Goal: Information Seeking & Learning: Learn about a topic

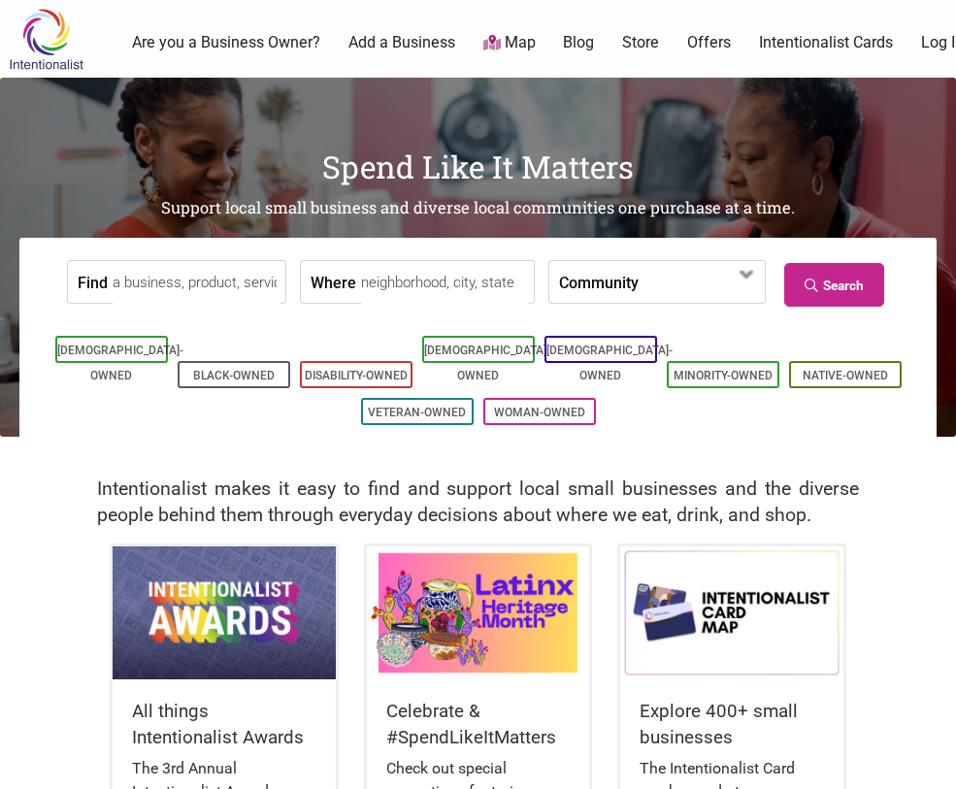
scroll to position [291, 0]
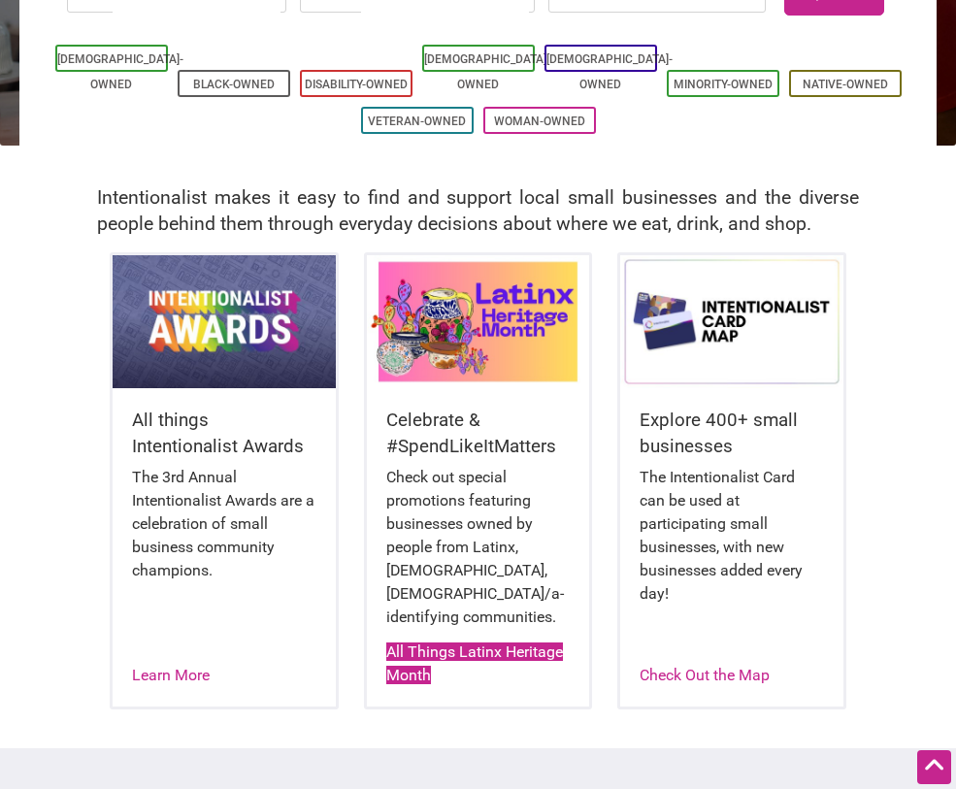
click at [439, 678] on link "All Things Latinx Heritage Month" at bounding box center [474, 664] width 177 height 42
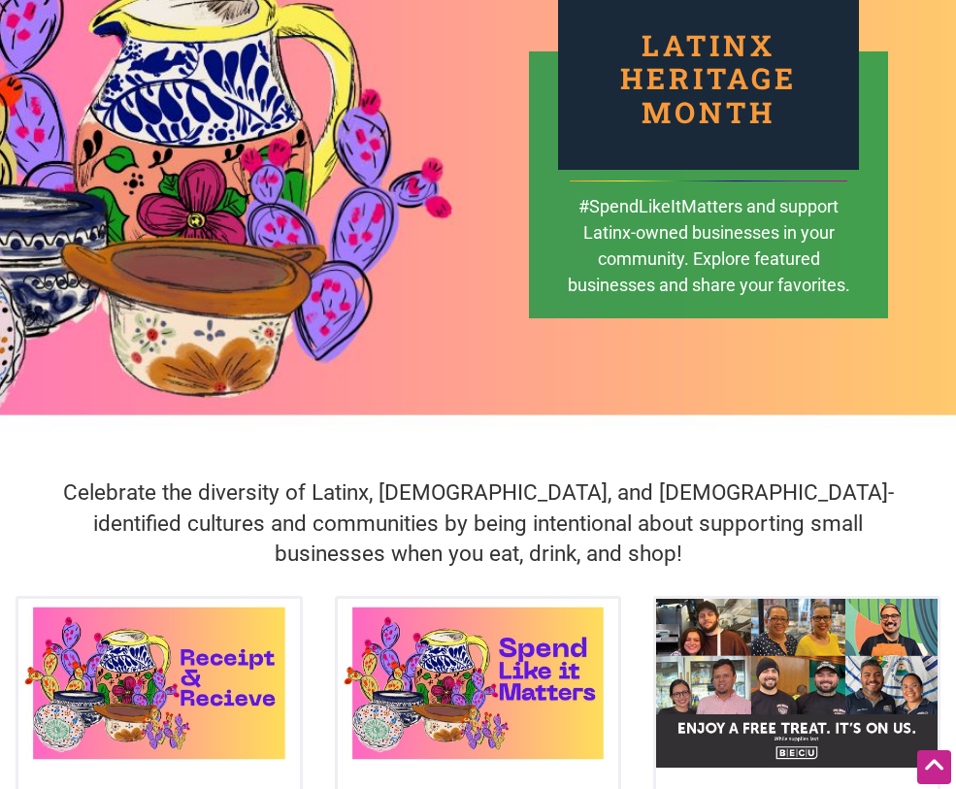
scroll to position [194, 0]
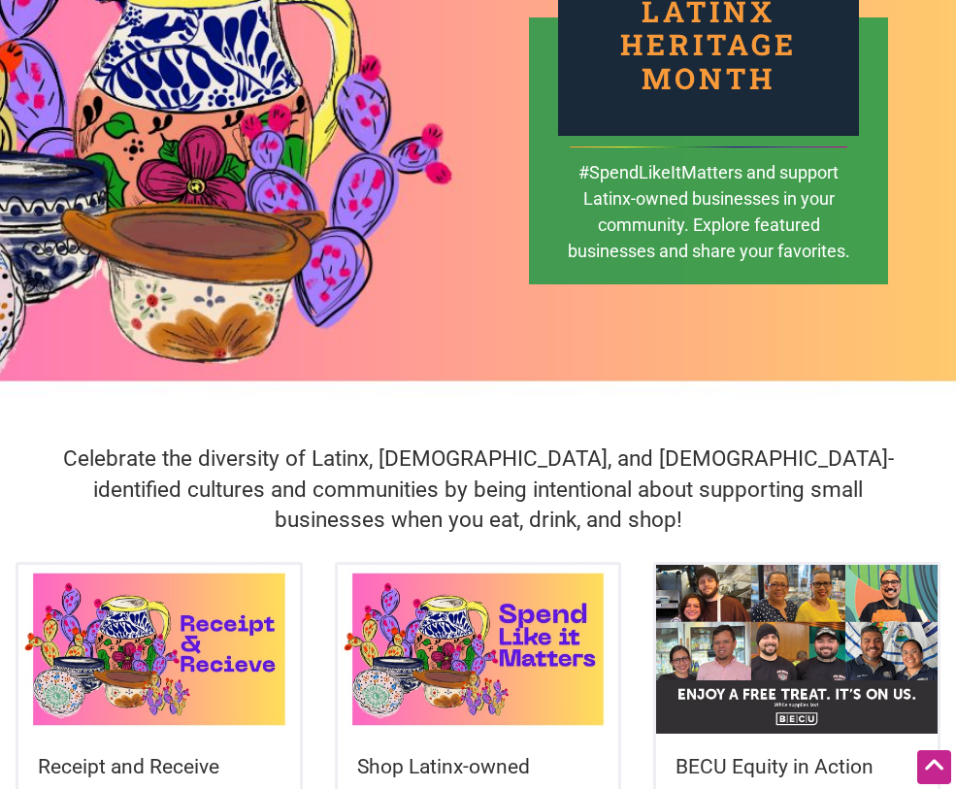
click at [832, 599] on img at bounding box center [797, 649] width 282 height 169
click at [679, 628] on img at bounding box center [797, 649] width 282 height 169
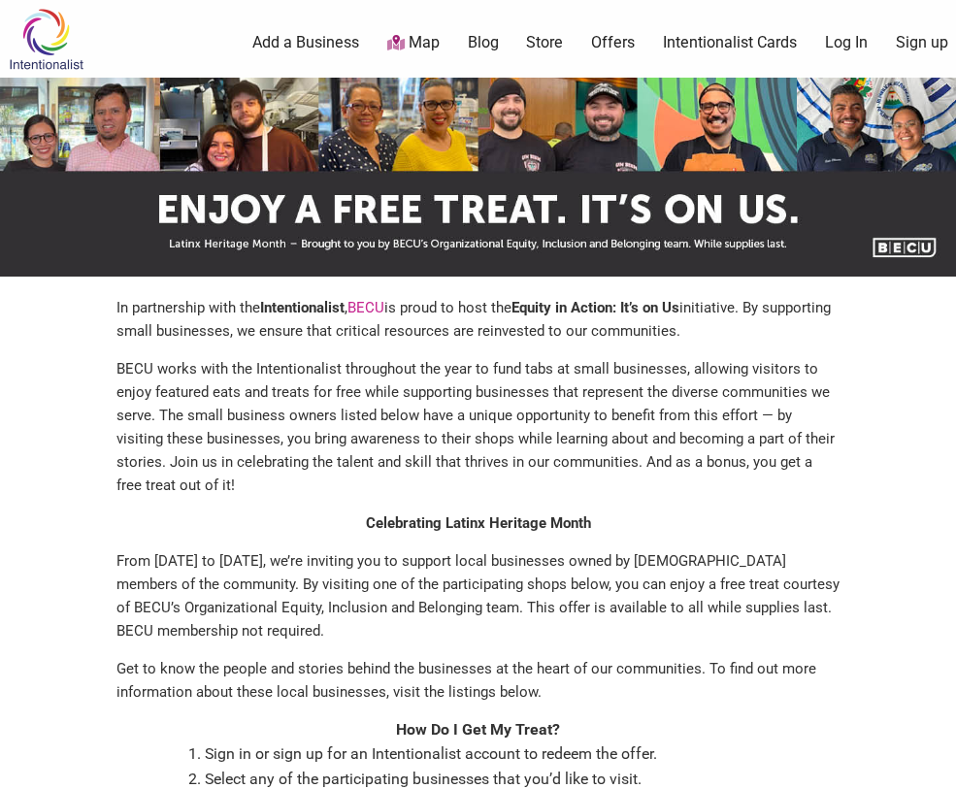
click at [814, 497] on p "BECU works with the Intentionalist throughout the year to fund tabs at small bu…" at bounding box center [478, 427] width 723 height 140
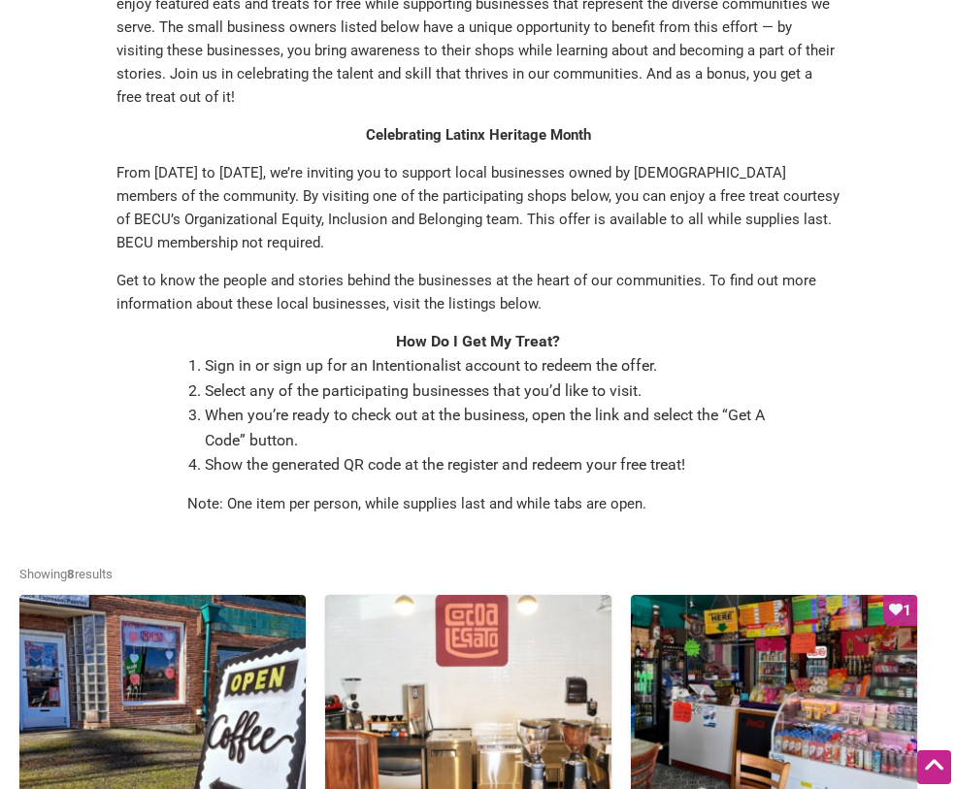
click at [885, 529] on div "In partnership with the Intentionalist , BECU is proud to host the Equity in Ac…" at bounding box center [478, 218] width 918 height 621
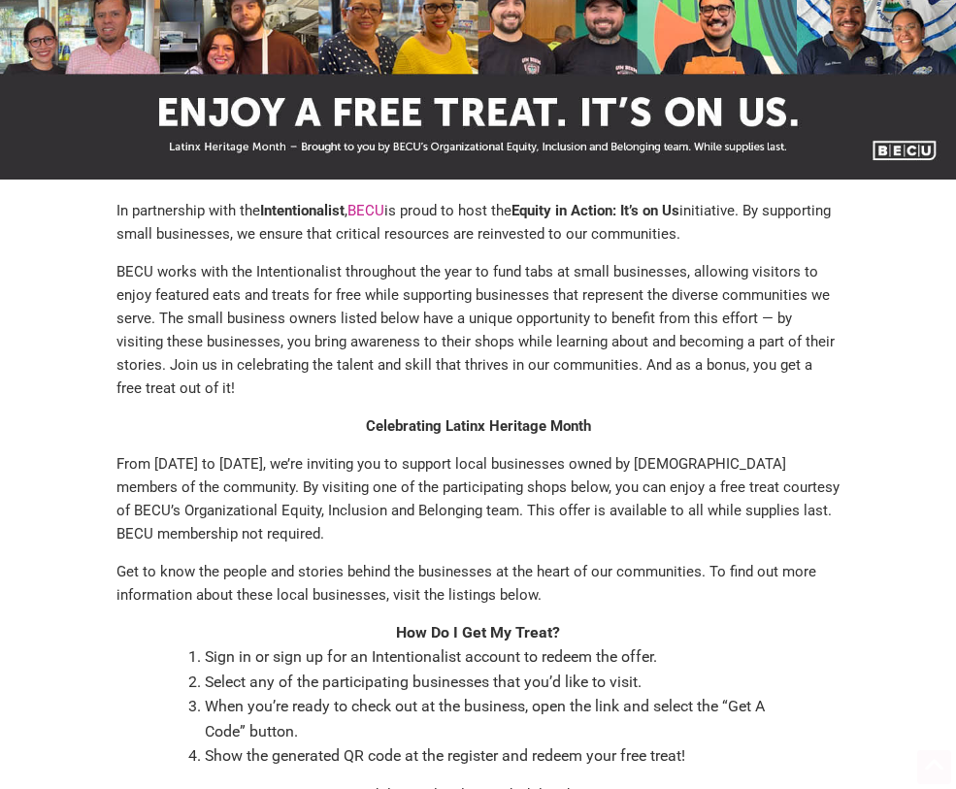
scroll to position [0, 0]
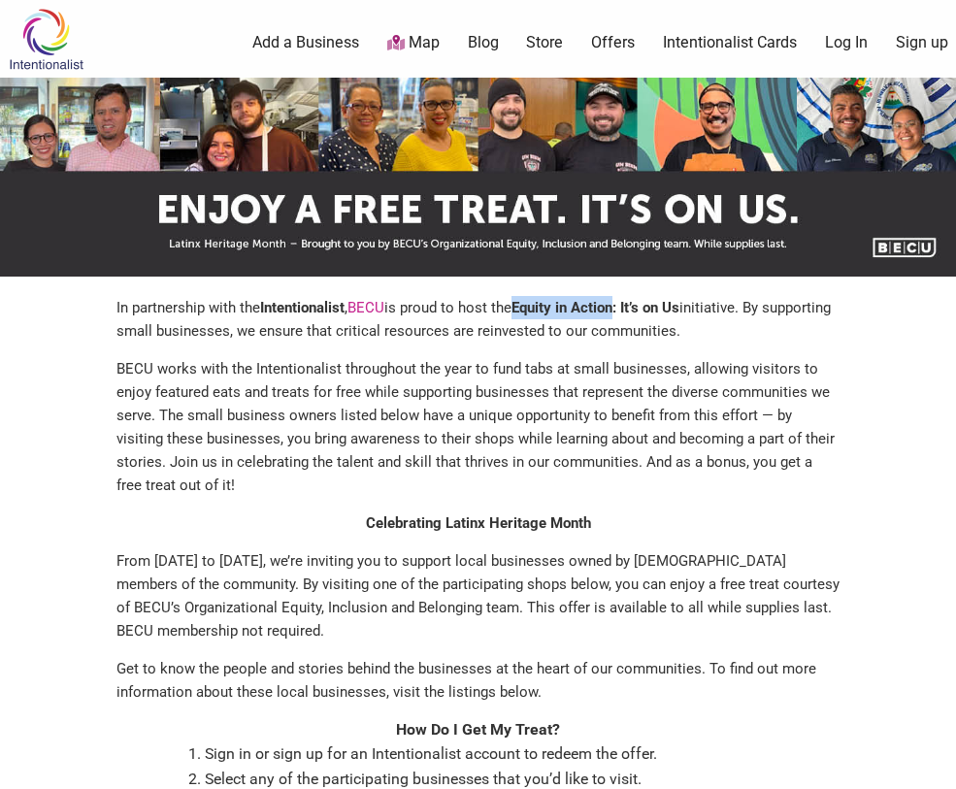
drag, startPoint x: 660, startPoint y: 307, endPoint x: 540, endPoint y: 313, distance: 120.6
click at [540, 313] on p "In partnership with the Intentionalist , BECU is proud to host the Equity in Ac…" at bounding box center [478, 319] width 723 height 47
click at [559, 497] on p "BECU works with the Intentionalist throughout the year to fund tabs at small bu…" at bounding box center [478, 427] width 723 height 140
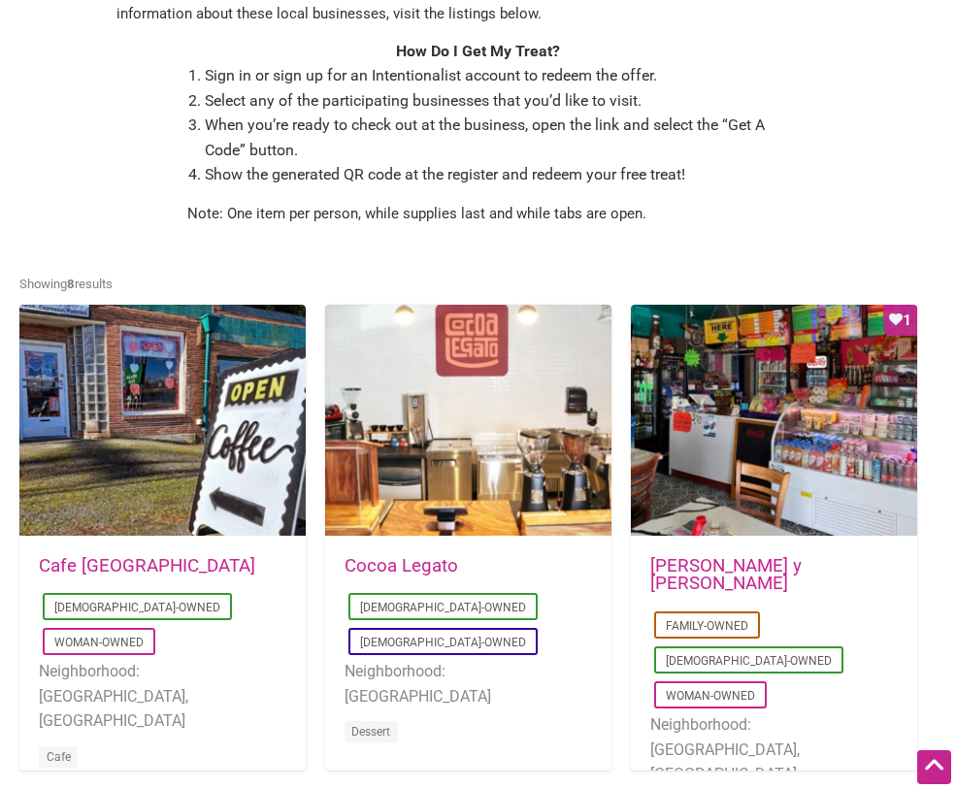
scroll to position [680, 0]
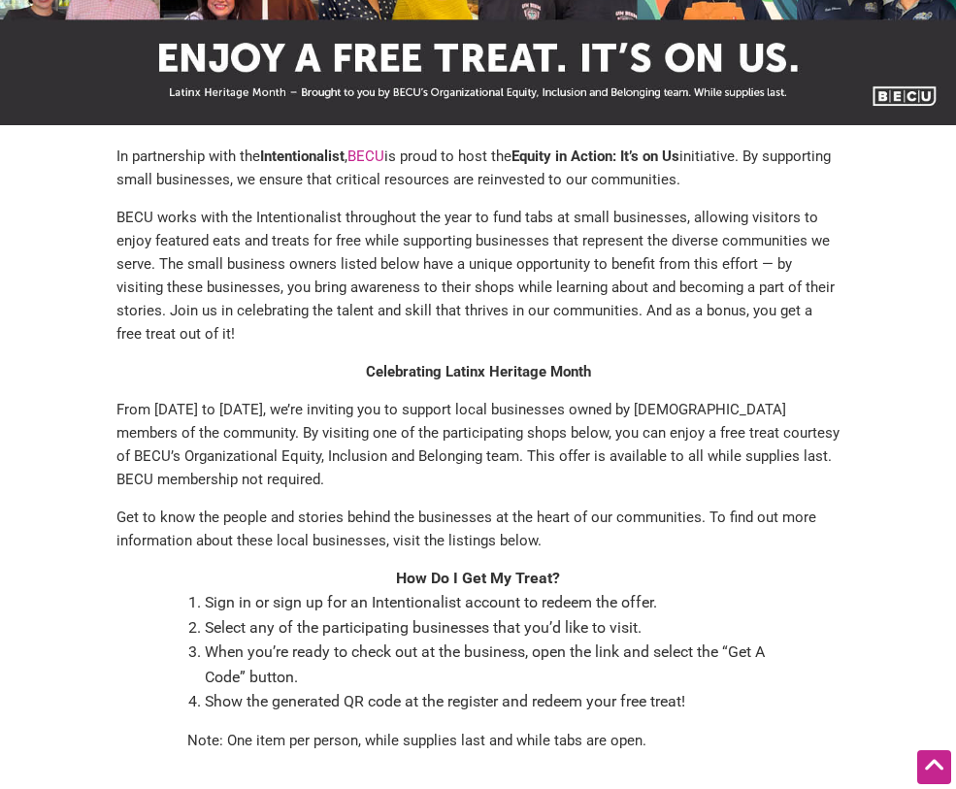
scroll to position [0, 0]
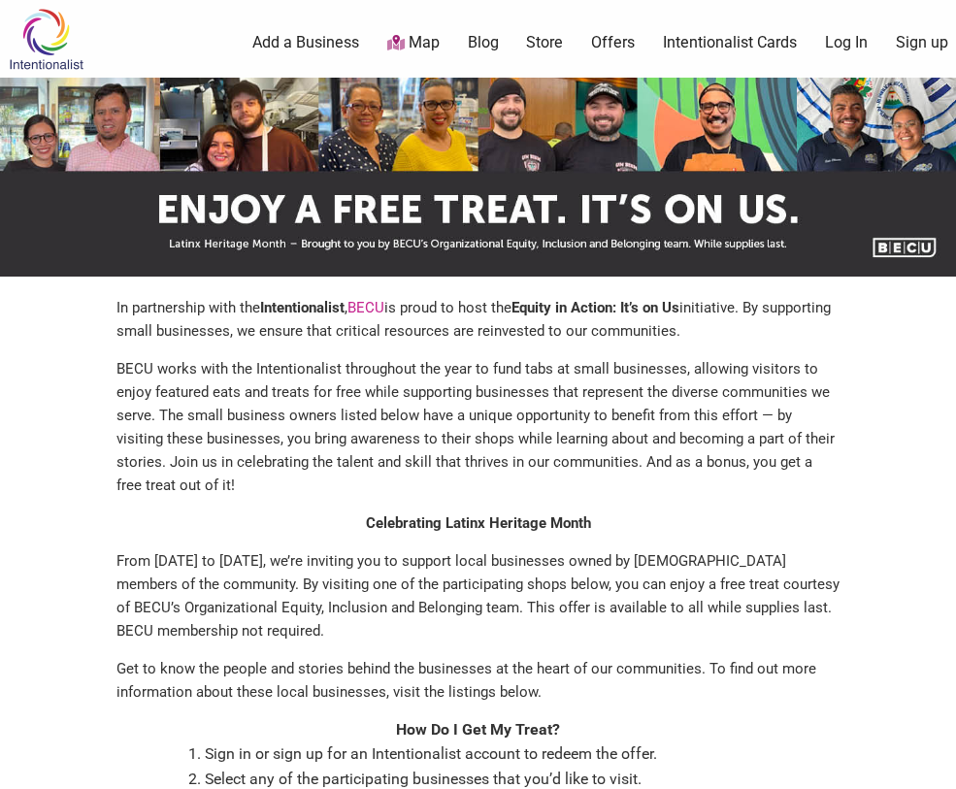
click at [827, 468] on p "BECU works with the Intentionalist throughout the year to fund tabs at small bu…" at bounding box center [478, 427] width 723 height 140
click at [716, 489] on p "BECU works with the Intentionalist throughout the year to fund tabs at small bu…" at bounding box center [478, 427] width 723 height 140
drag, startPoint x: 516, startPoint y: 540, endPoint x: 356, endPoint y: 543, distance: 159.3
click at [356, 535] on p "Celebrating Latinx Heritage Month" at bounding box center [478, 523] width 723 height 23
copy strong "Celebrating Latinx Heritage Month"
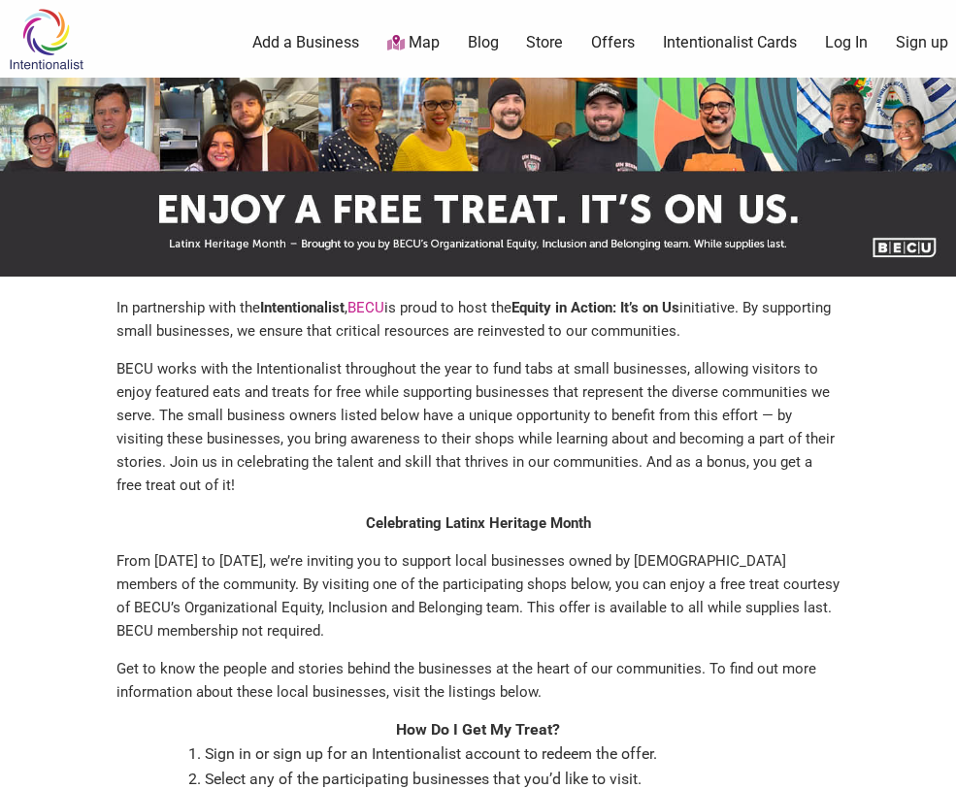
click at [817, 637] on p "From Sept. 15 to Oct. 15, we’re inviting you to support local businesses owned …" at bounding box center [478, 596] width 723 height 93
click at [784, 477] on p "BECU works with the Intentionalist throughout the year to fund tabs at small bu…" at bounding box center [478, 427] width 723 height 140
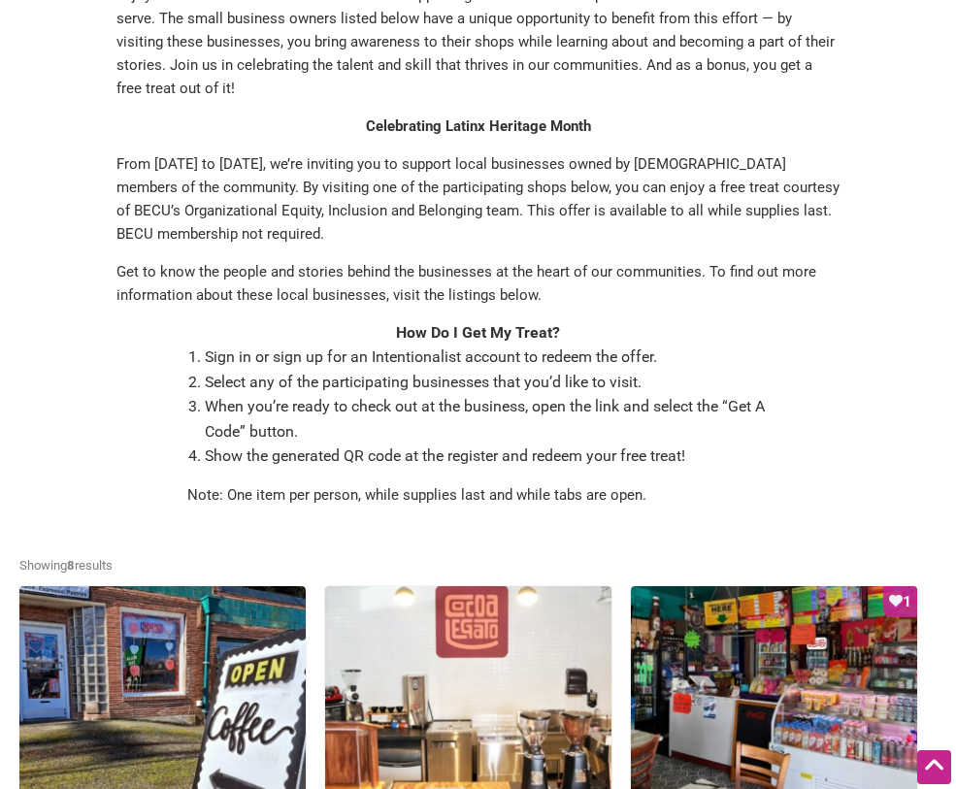
scroll to position [291, 0]
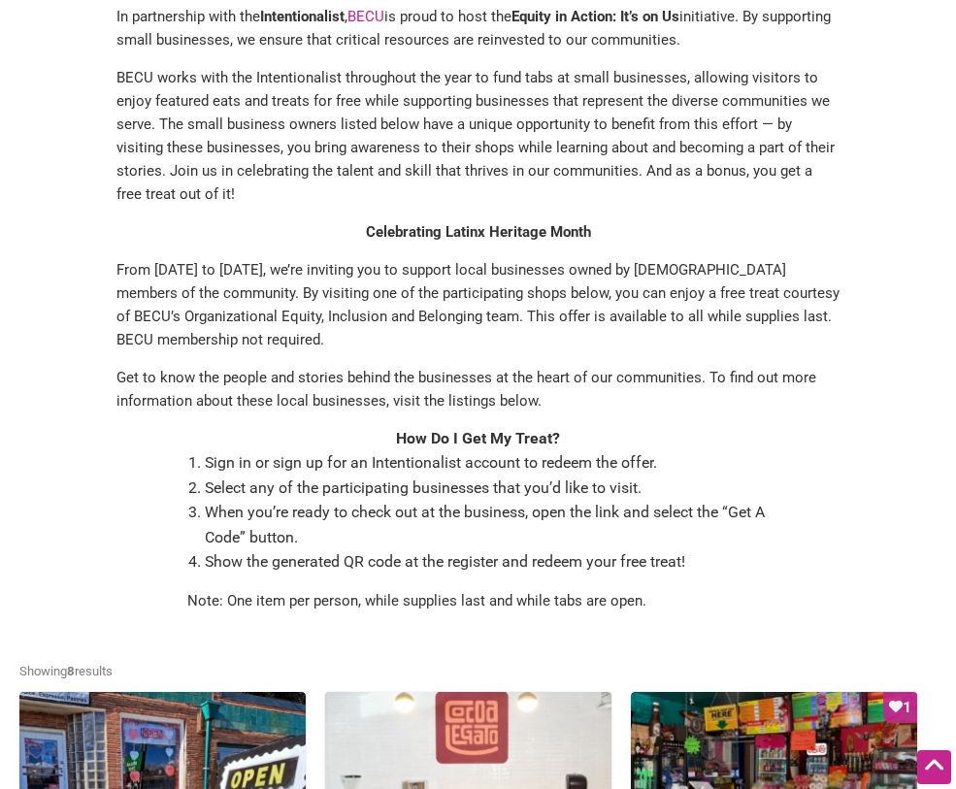
click at [816, 413] on p "Get to know the people and stories behind the businesses at the heart of our co…" at bounding box center [478, 389] width 723 height 47
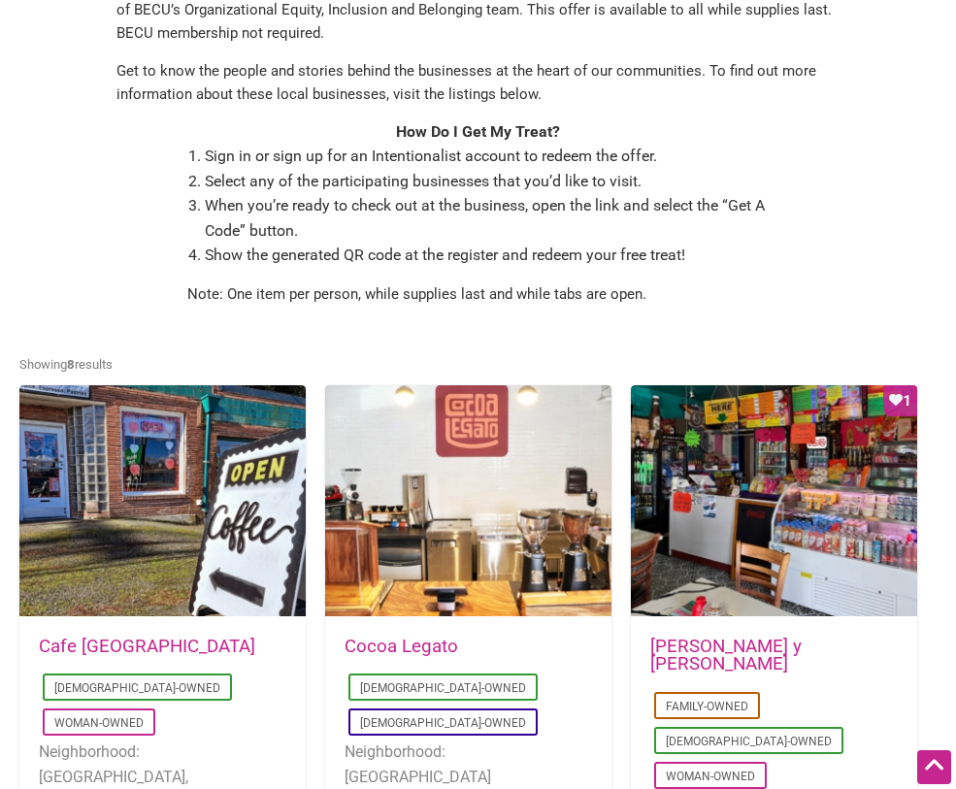
scroll to position [604, 0]
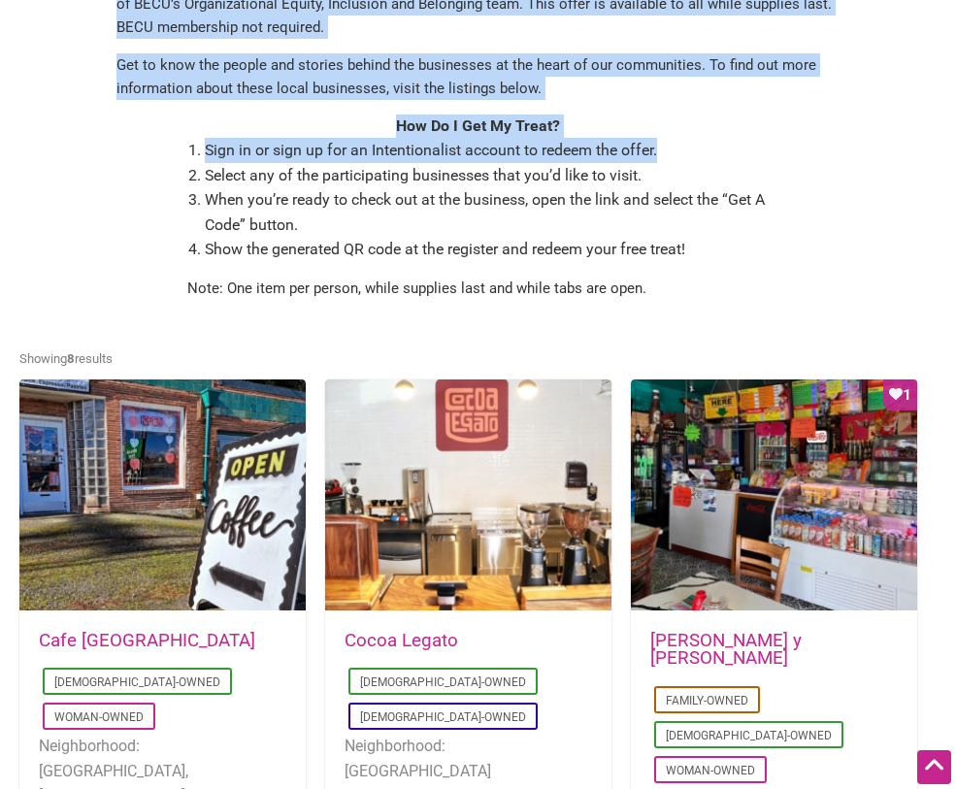
drag, startPoint x: 104, startPoint y: 207, endPoint x: 722, endPoint y: 130, distance: 623.3
click at [715, 152] on div "In partnership with the Intentionalist , BECU is proud to host the Equity in Ac…" at bounding box center [478, 2] width 918 height 621
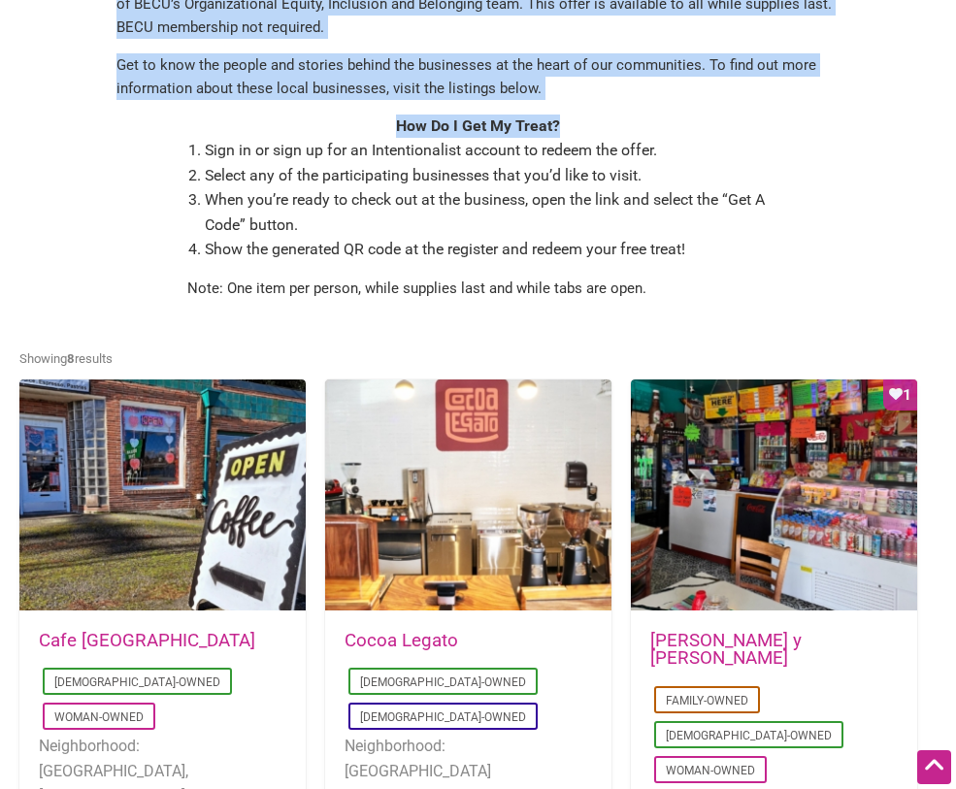
click at [736, 100] on p "Get to know the people and stories behind the businesses at the heart of our co…" at bounding box center [478, 76] width 723 height 47
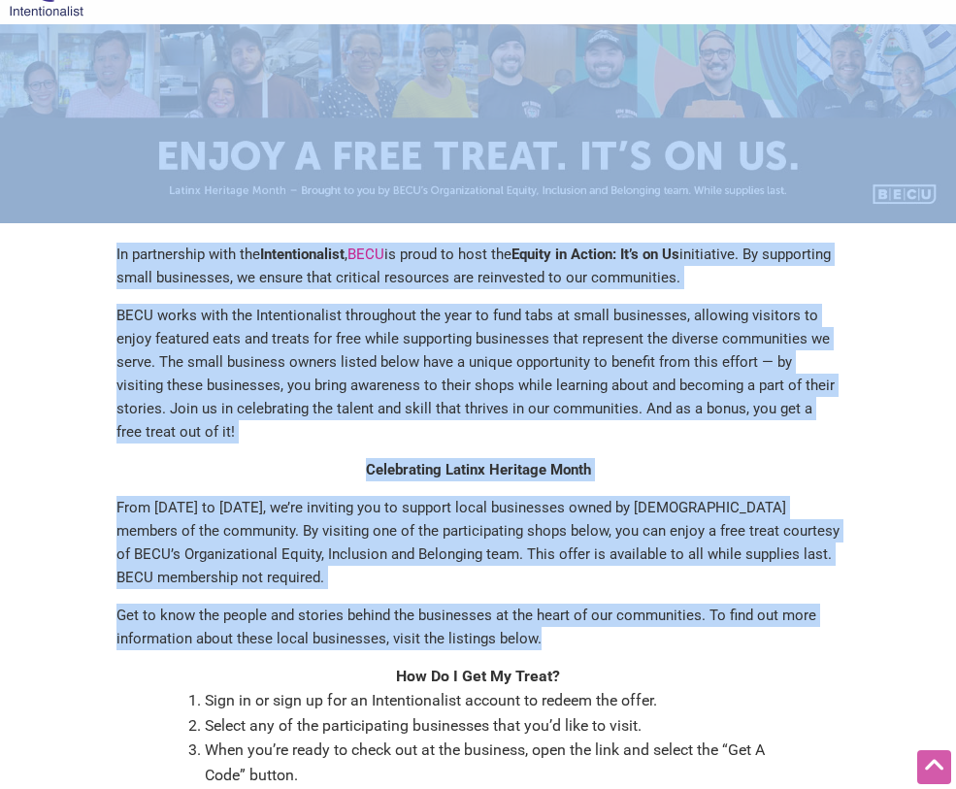
scroll to position [0, 0]
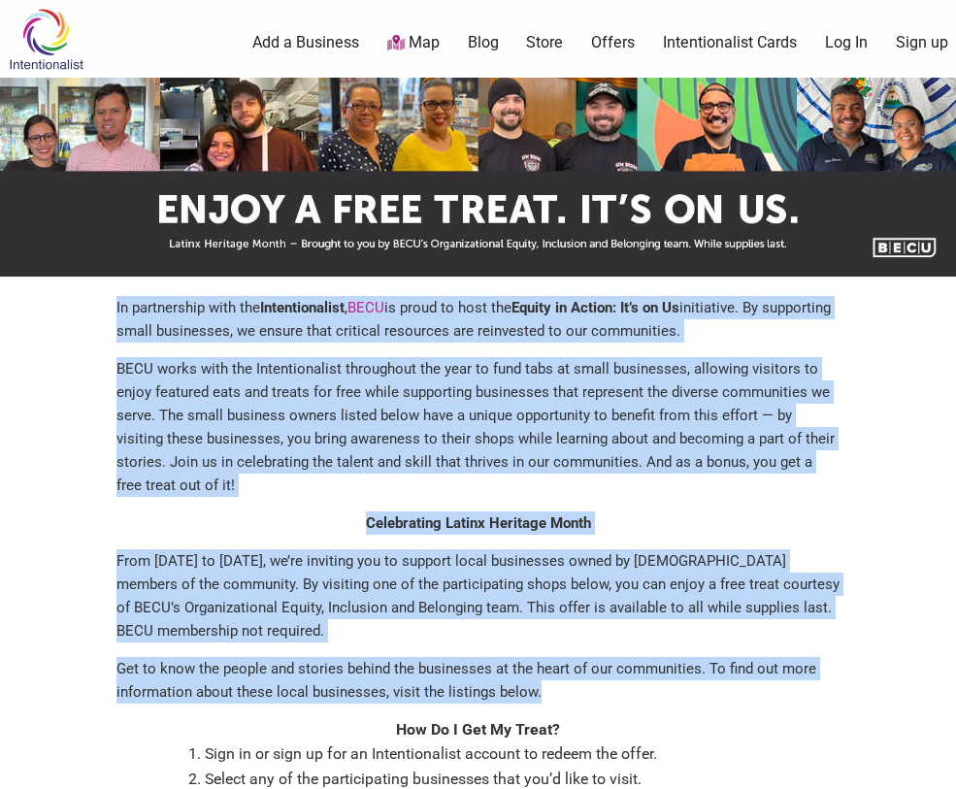
drag, startPoint x: 632, startPoint y: 417, endPoint x: 110, endPoint y: 314, distance: 532.5
click at [110, 314] on div "In partnership with the Intentionalist , BECU is proud to host the Equity in Ac…" at bounding box center [478, 606] width 918 height 621
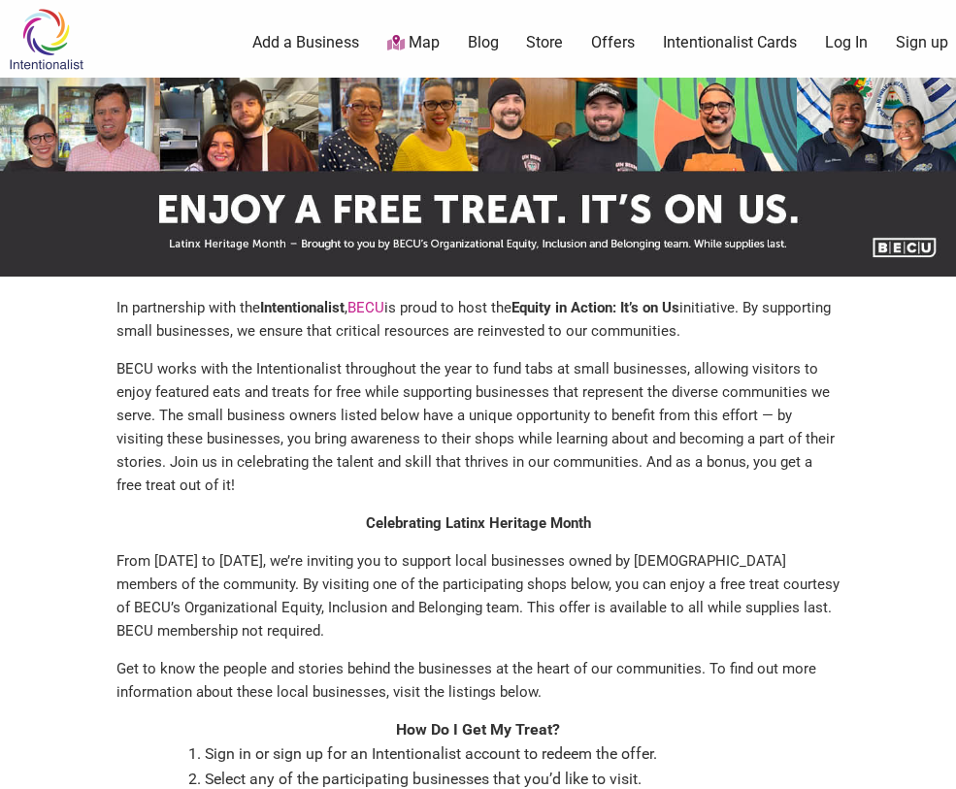
click at [160, 386] on p "BECU works with the Intentionalist throughout the year to fund tabs at small bu…" at bounding box center [478, 427] width 723 height 140
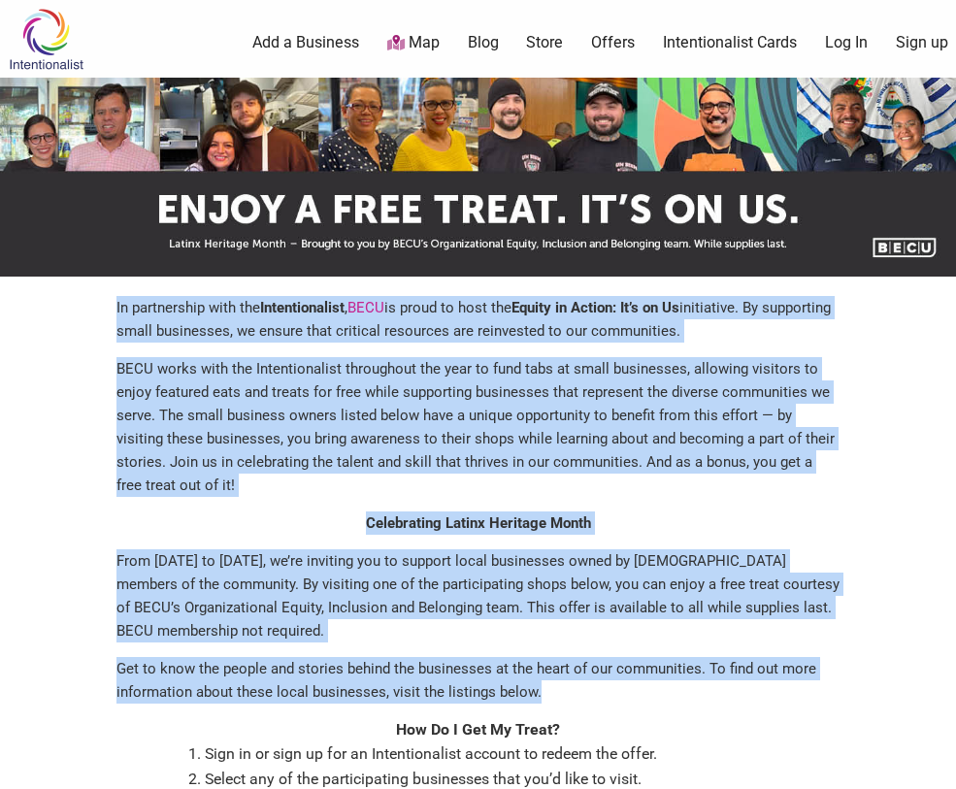
drag, startPoint x: 302, startPoint y: 392, endPoint x: 728, endPoint y: 729, distance: 543.4
click at [728, 729] on div "In partnership with the Intentionalist , BECU is proud to host the Equity in Ac…" at bounding box center [478, 606] width 918 height 621
copy div "In partnership with the Intentionalist , BECU is proud to host the Equity in Ac…"
